Goal: Task Accomplishment & Management: Manage account settings

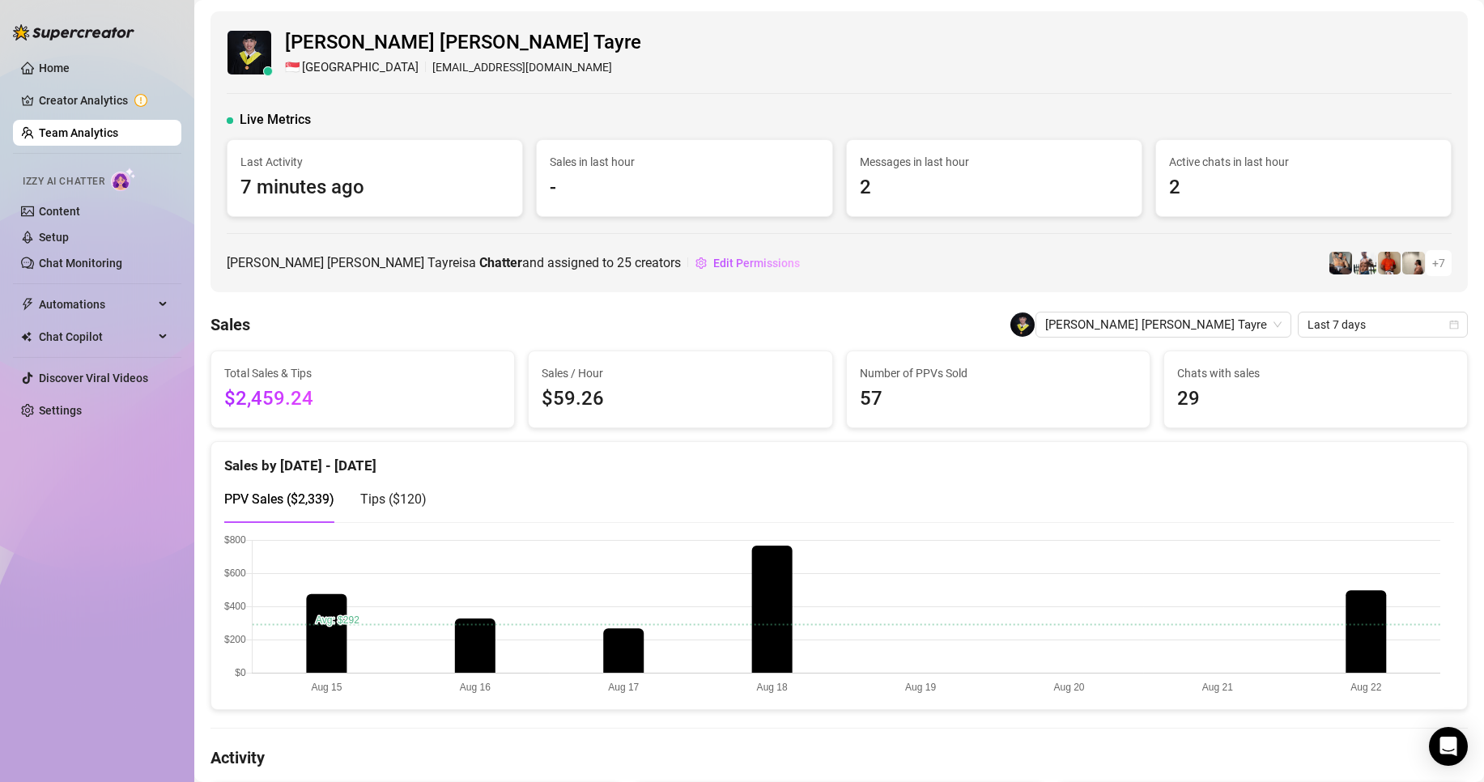
click at [74, 126] on link "Team Analytics" at bounding box center [78, 132] width 79 height 13
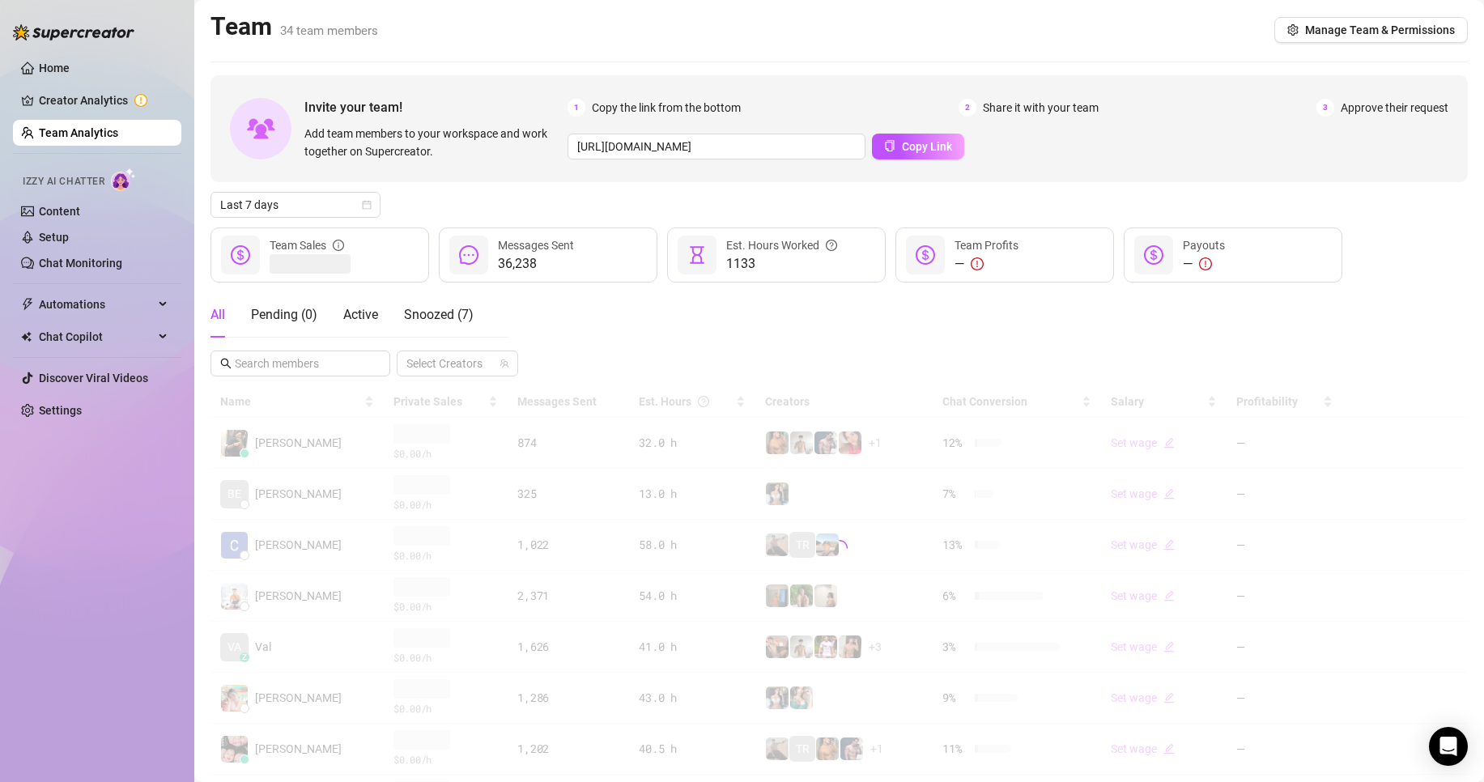
scroll to position [162, 0]
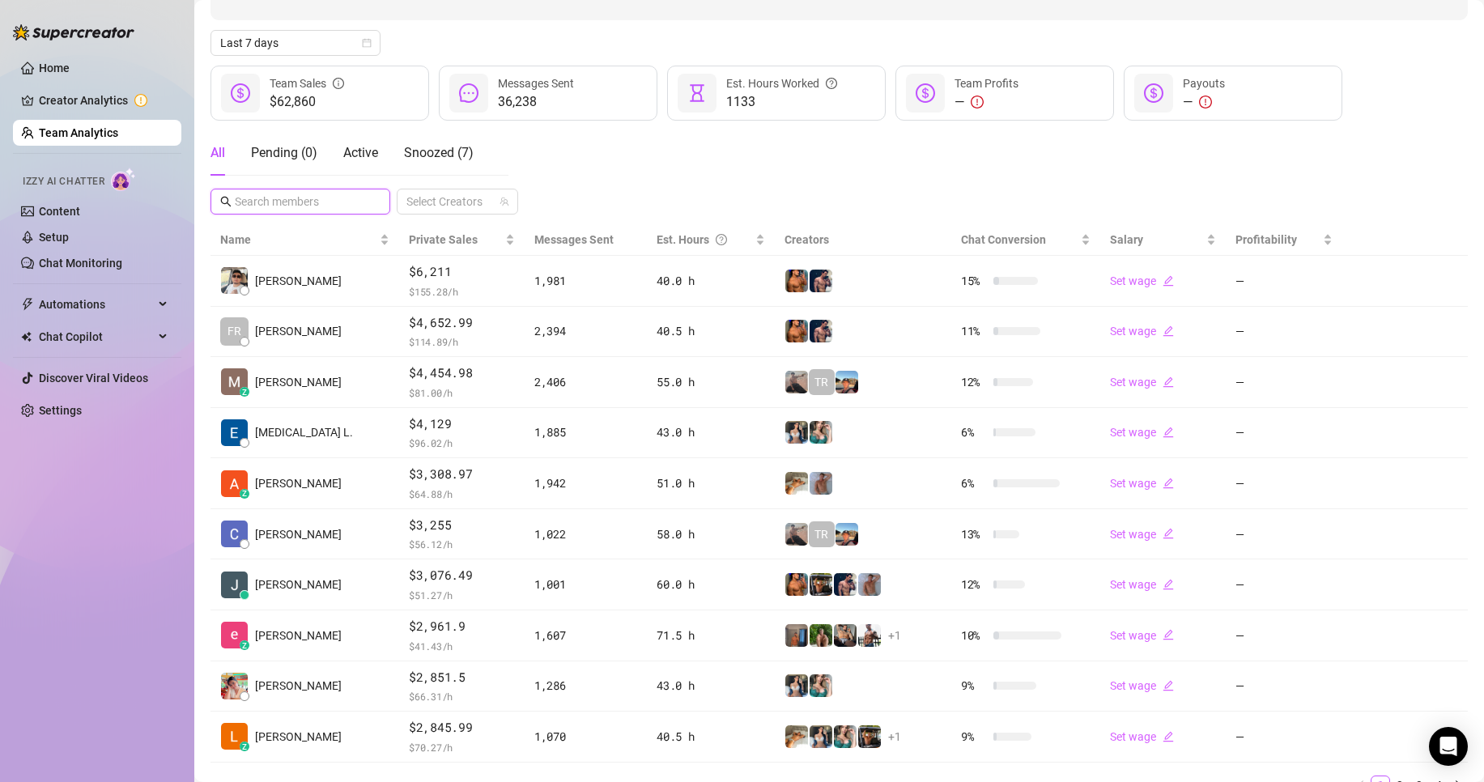
click at [307, 204] on input "text" at bounding box center [301, 202] width 133 height 18
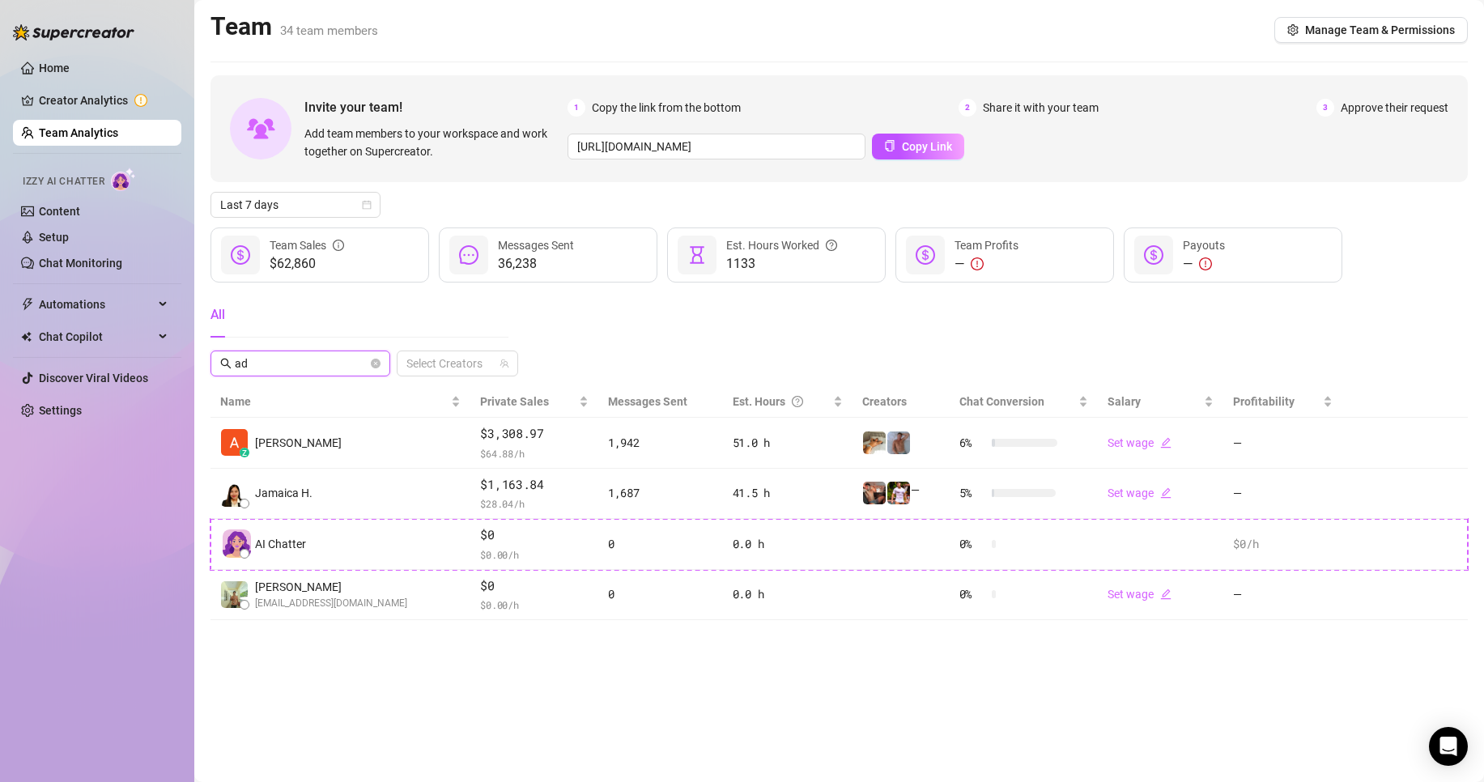
scroll to position [0, 0]
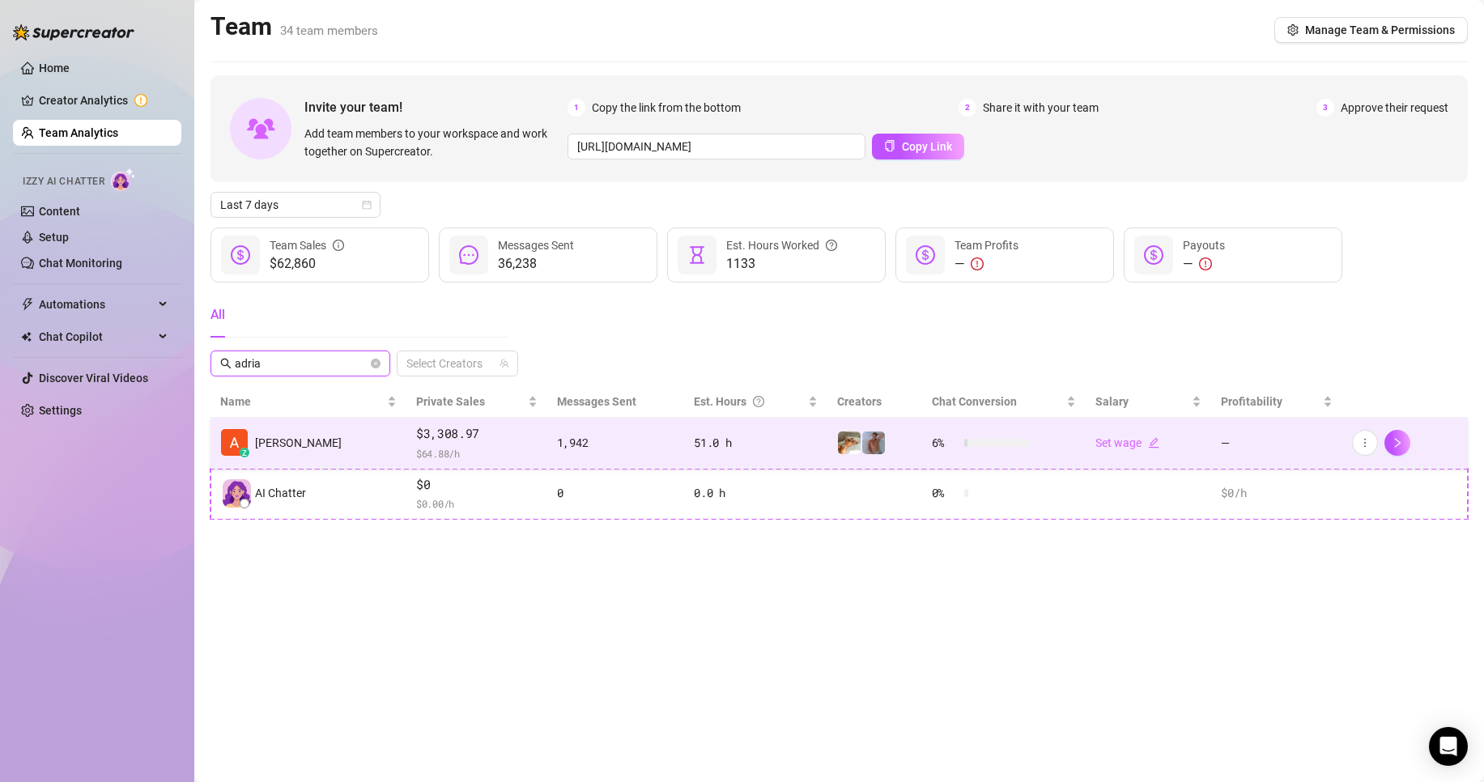
type input "adria"
click at [636, 439] on div "1,942" at bounding box center [616, 443] width 118 height 18
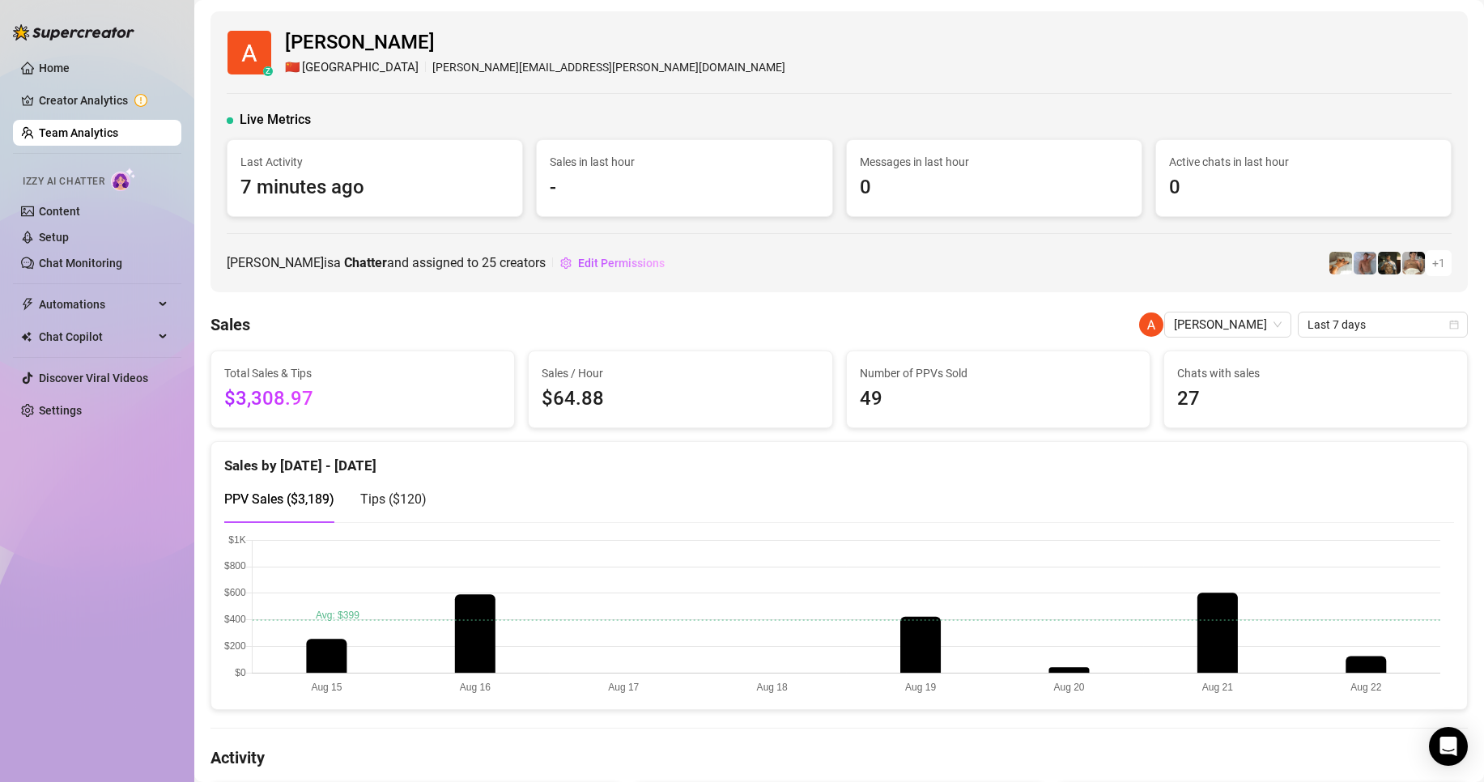
click at [104, 135] on link "Team Analytics" at bounding box center [78, 132] width 79 height 13
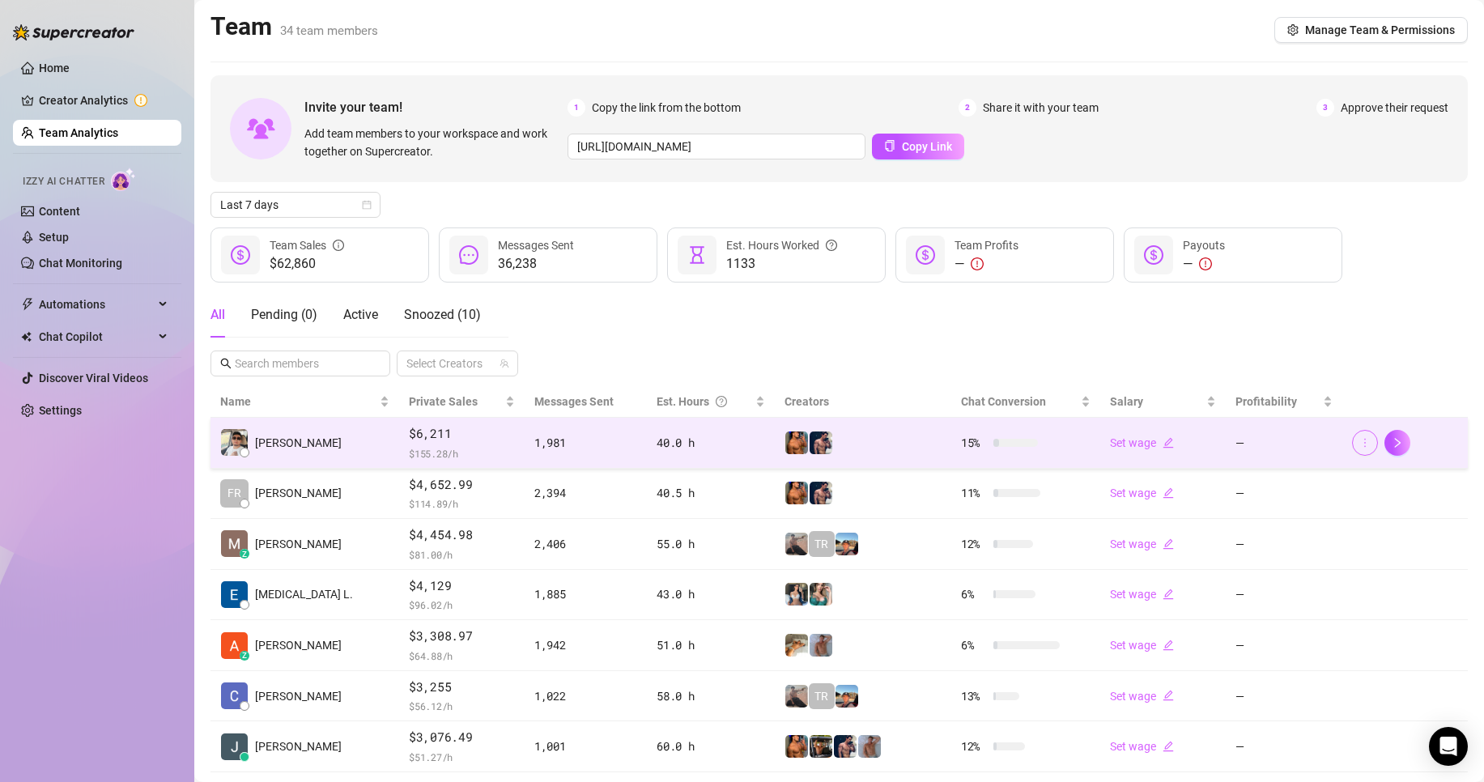
click at [1360, 441] on icon "more" at bounding box center [1365, 442] width 11 height 11
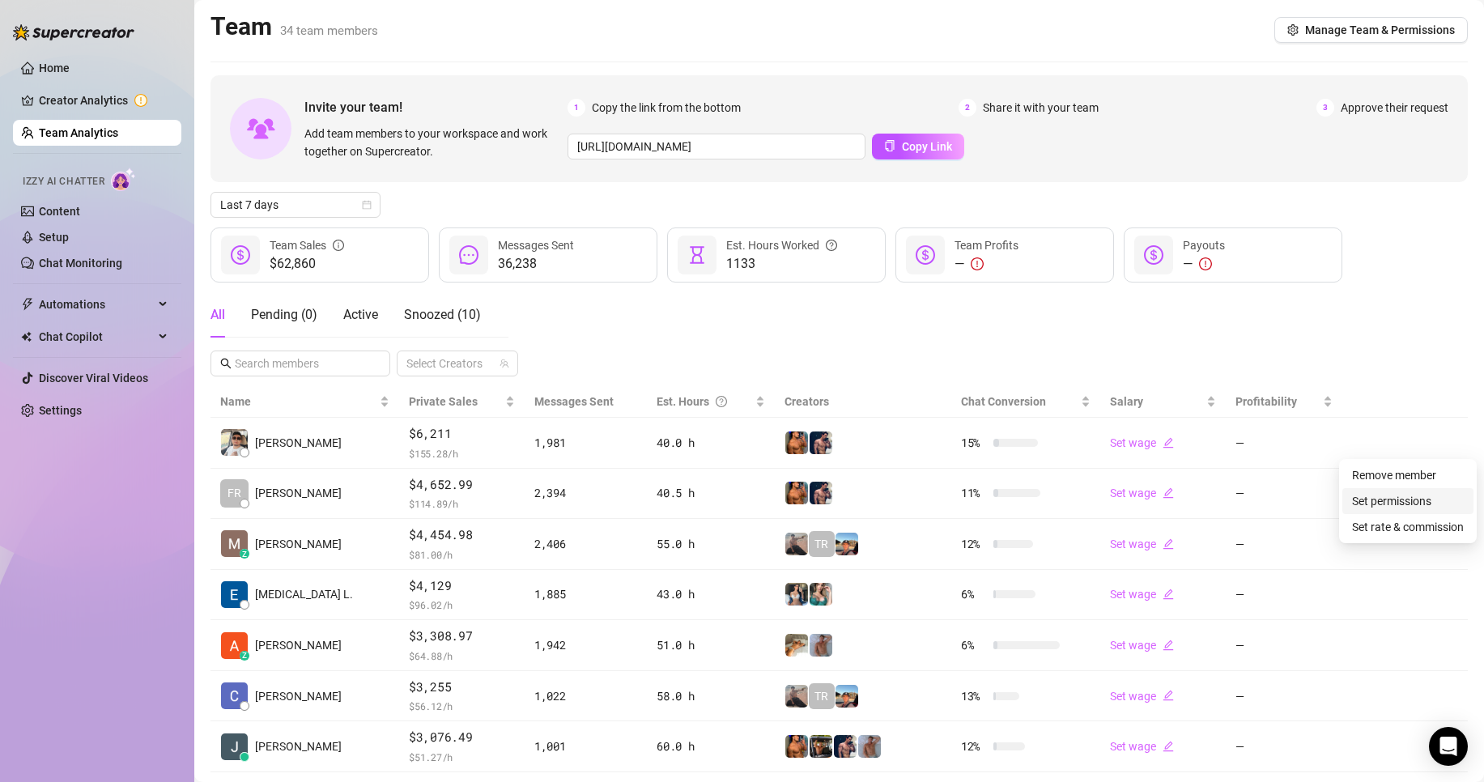
click at [1361, 500] on link "Set permissions" at bounding box center [1391, 501] width 79 height 13
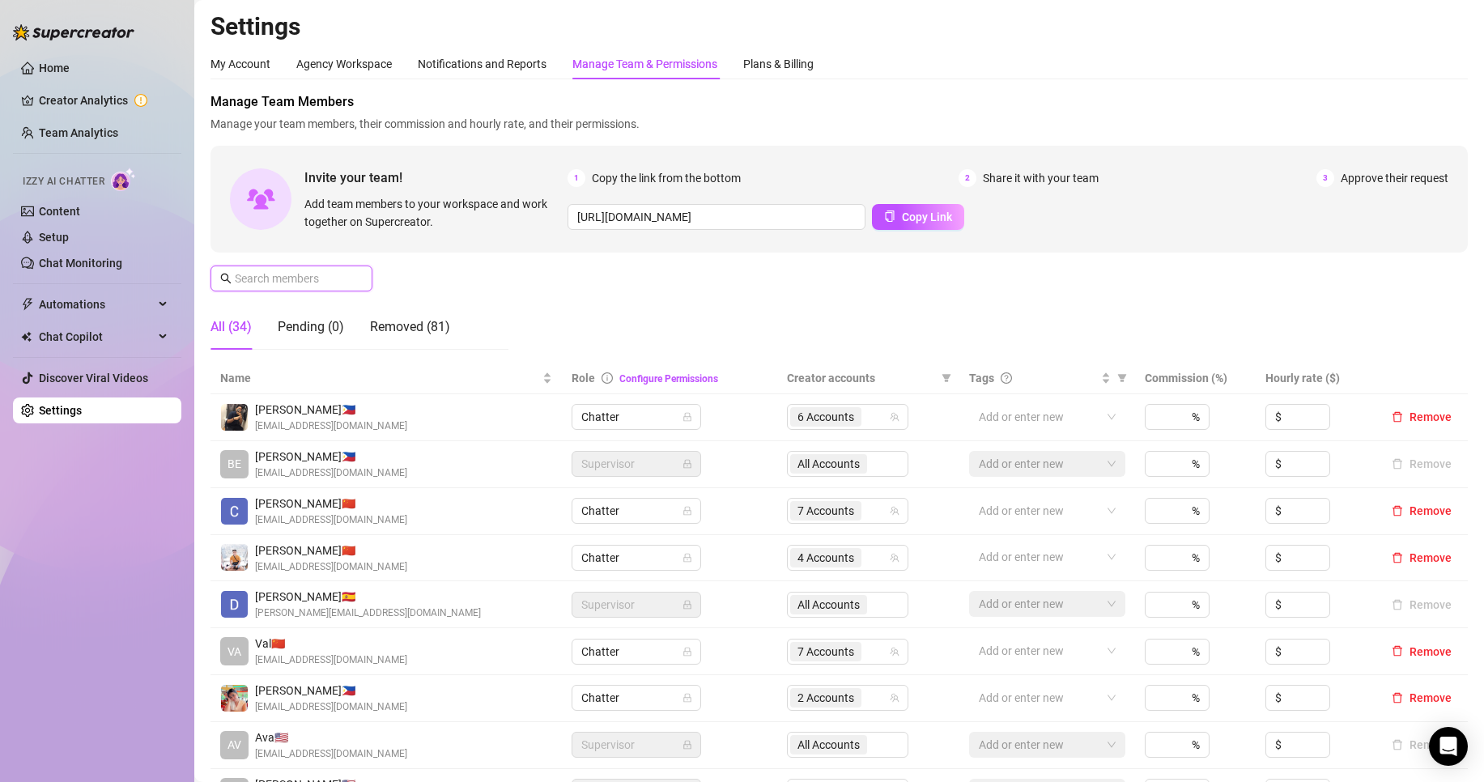
click at [299, 286] on input "text" at bounding box center [292, 279] width 115 height 18
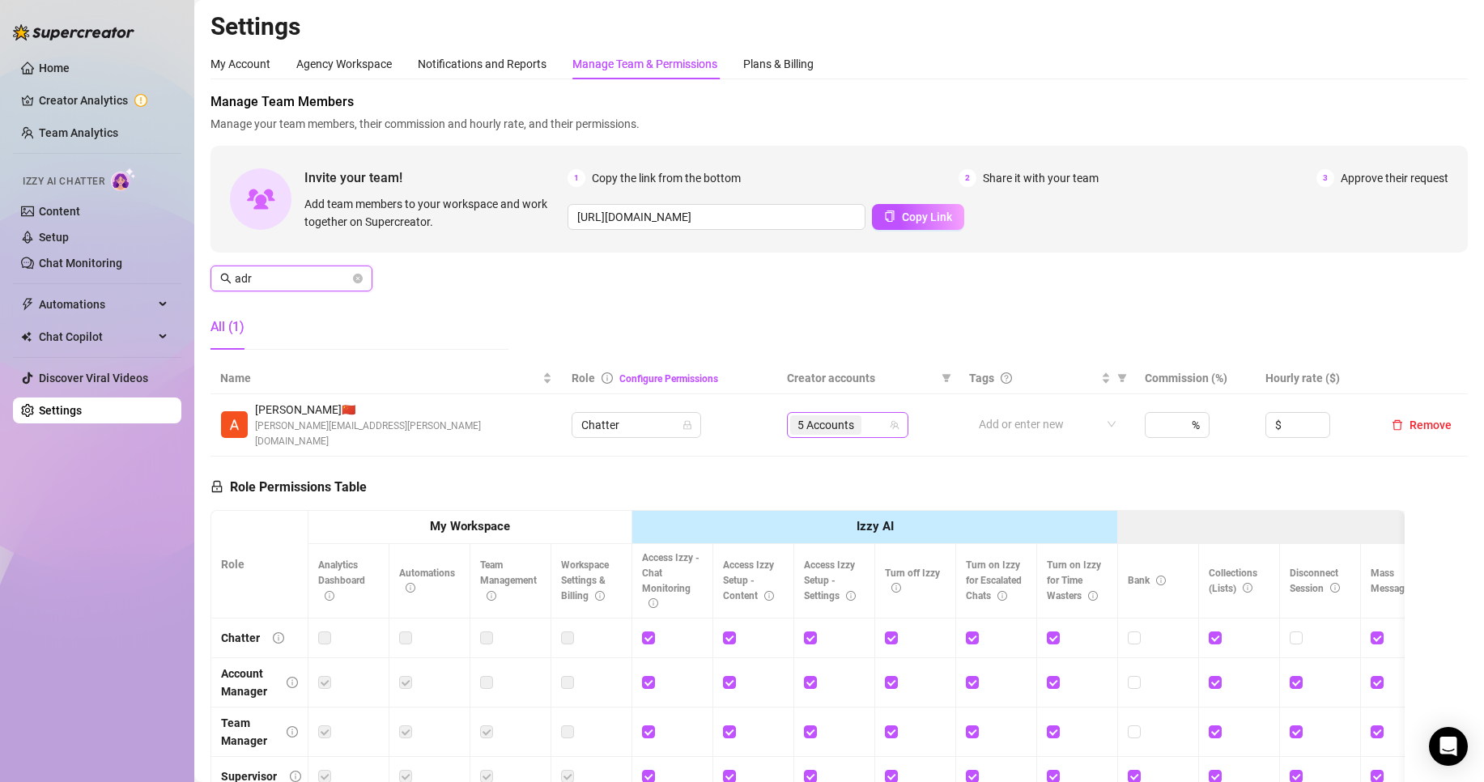
click at [800, 416] on span "5 Accounts" at bounding box center [826, 425] width 57 height 18
type input "adr"
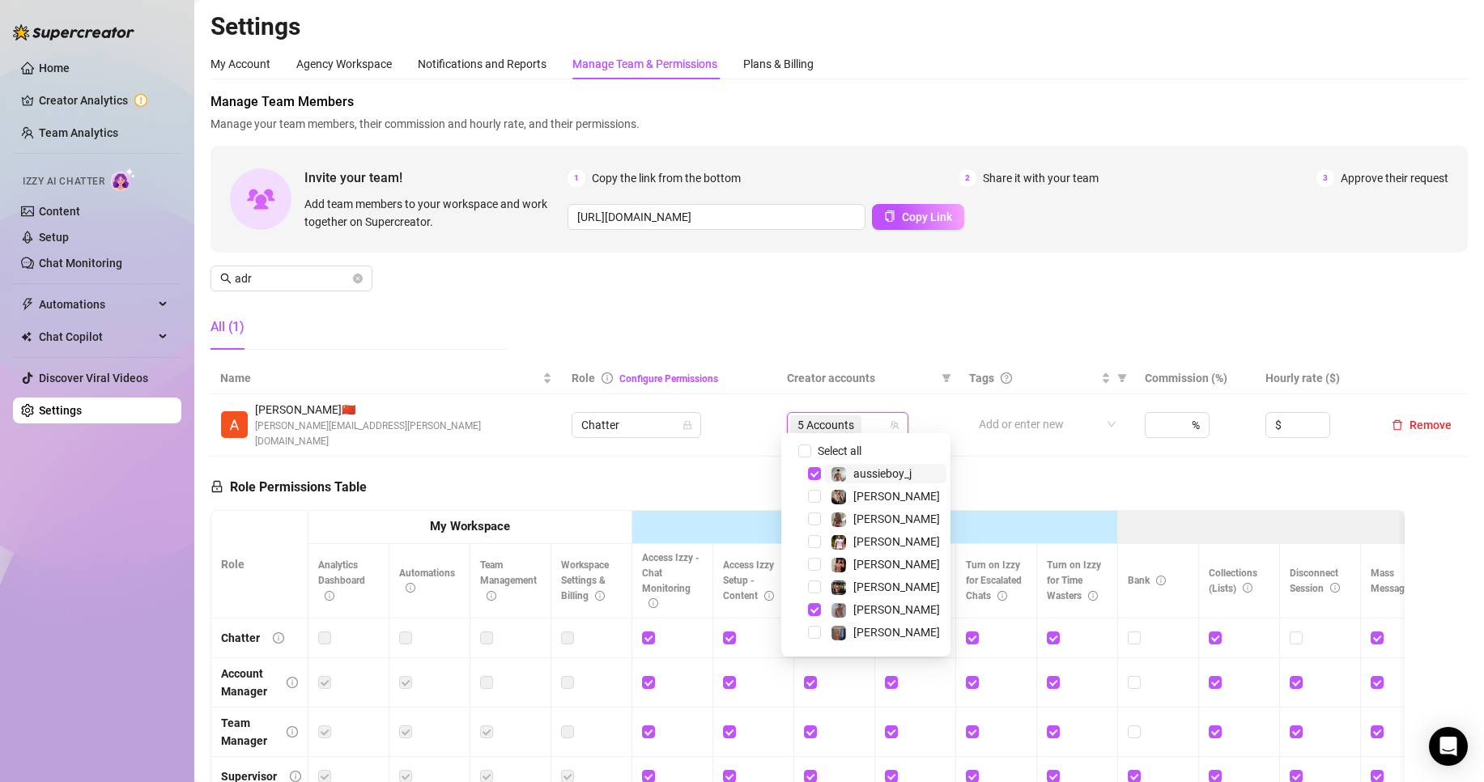
click at [848, 421] on span "5 Accounts" at bounding box center [826, 425] width 57 height 18
click at [854, 470] on span "aussieboy_j" at bounding box center [883, 473] width 58 height 13
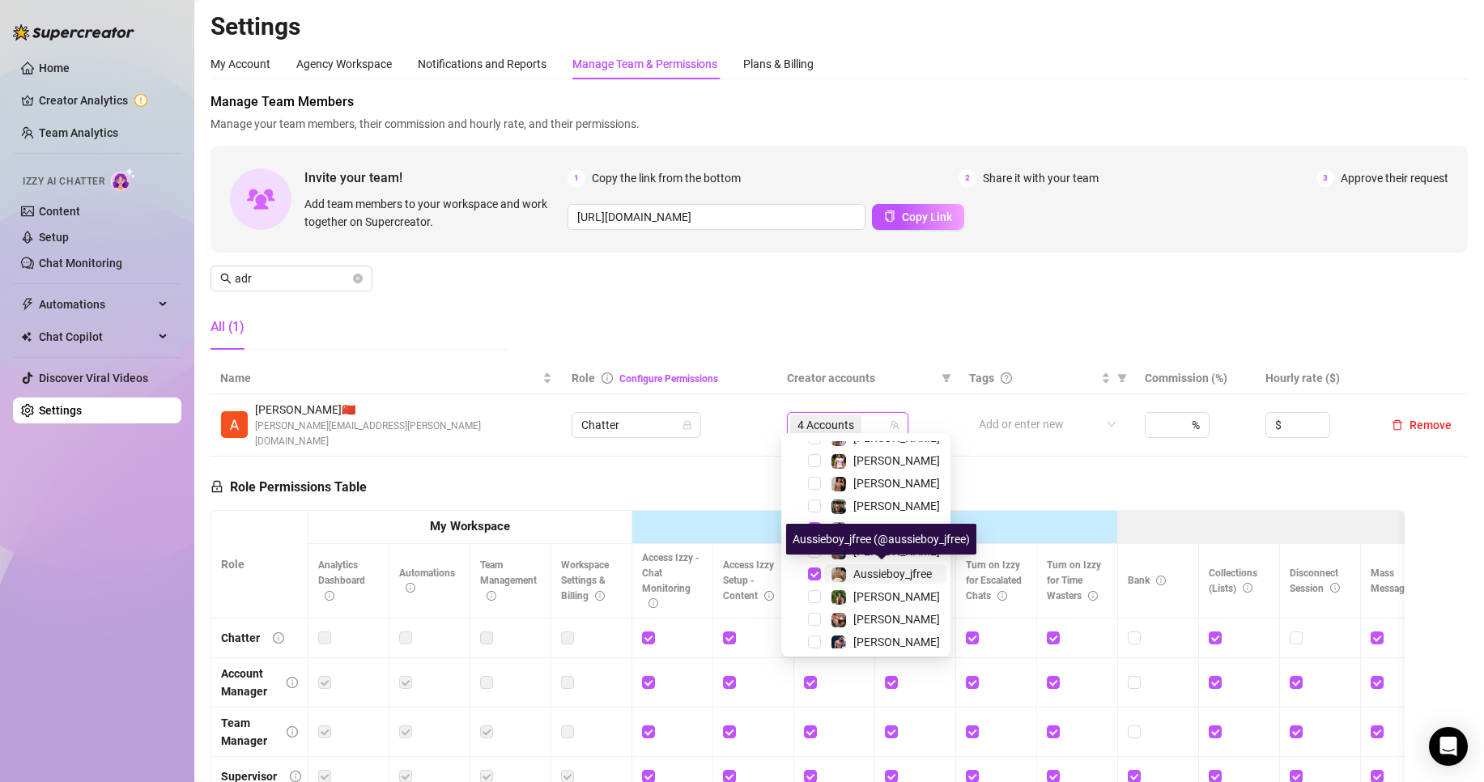
click at [890, 570] on span "Aussieboy_jfree" at bounding box center [893, 574] width 79 height 13
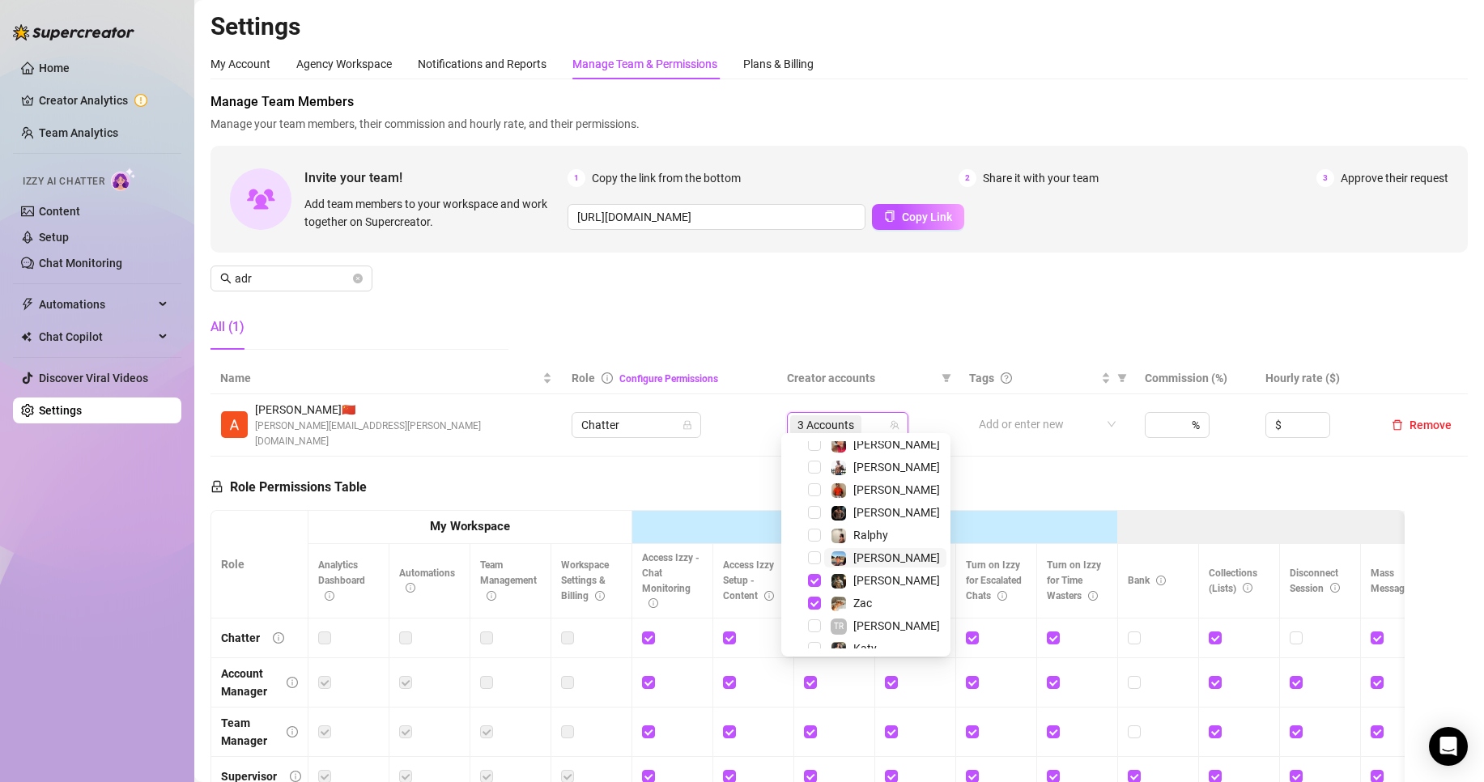
scroll to position [382, 0]
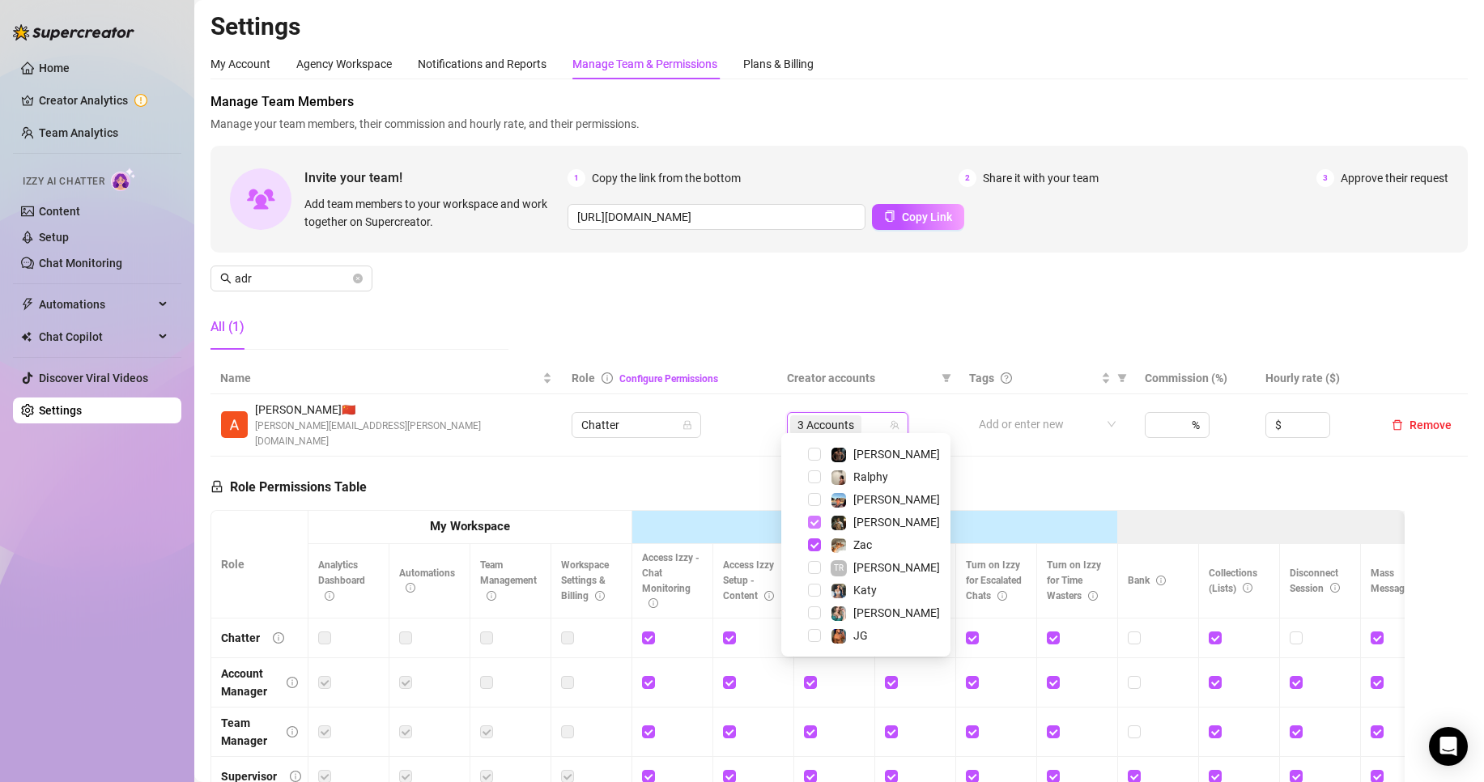
click at [816, 517] on span "Select tree node" at bounding box center [814, 522] width 13 height 13
